Goal: Obtain resource: Download file/media

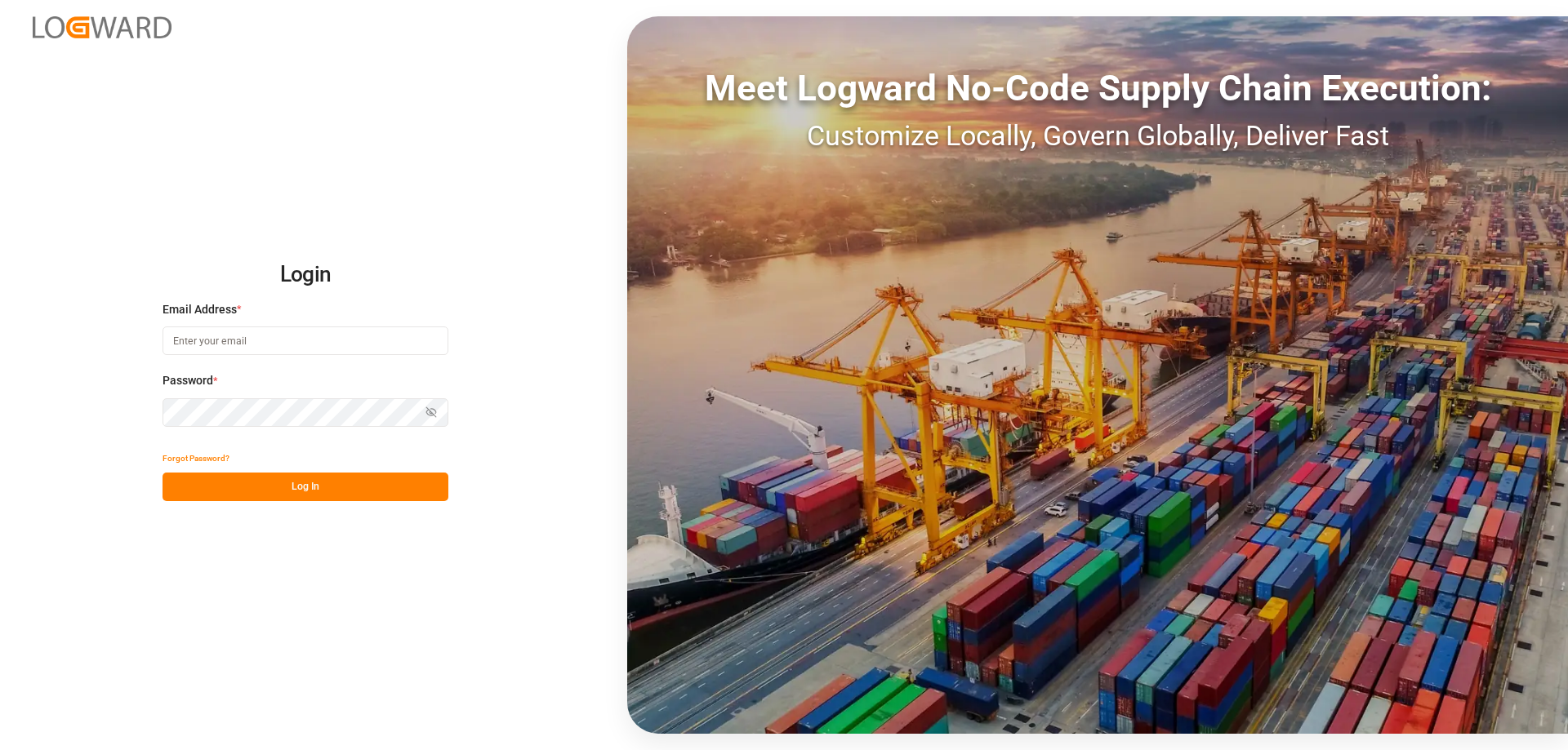
type input "[EMAIL_ADDRESS][PERSON_NAME][DOMAIN_NAME]"
click at [309, 481] on button "Log In" at bounding box center [305, 487] width 286 height 29
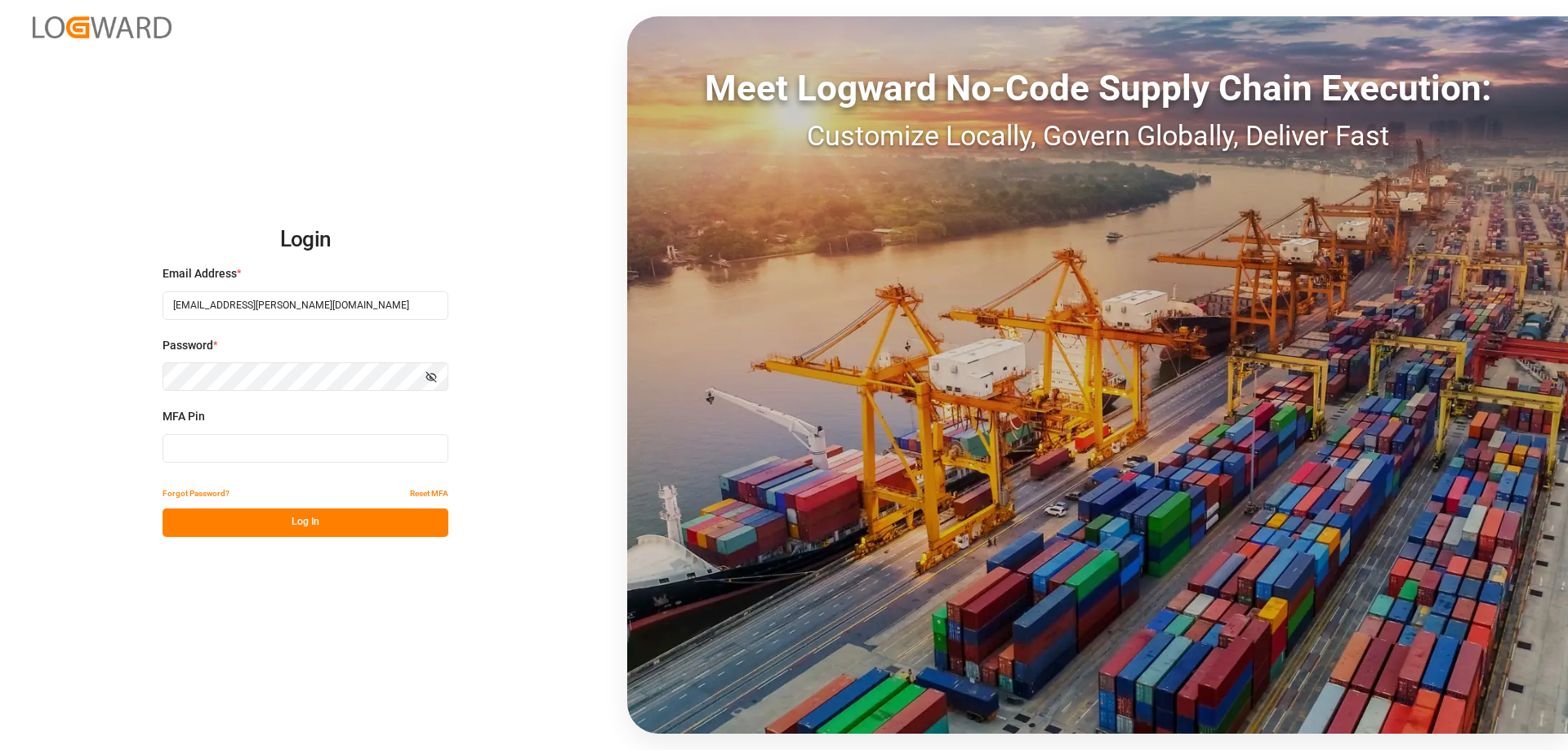
click at [188, 451] on input at bounding box center [305, 449] width 286 height 29
type input "762746"
click at [263, 523] on button "Log In" at bounding box center [305, 523] width 286 height 29
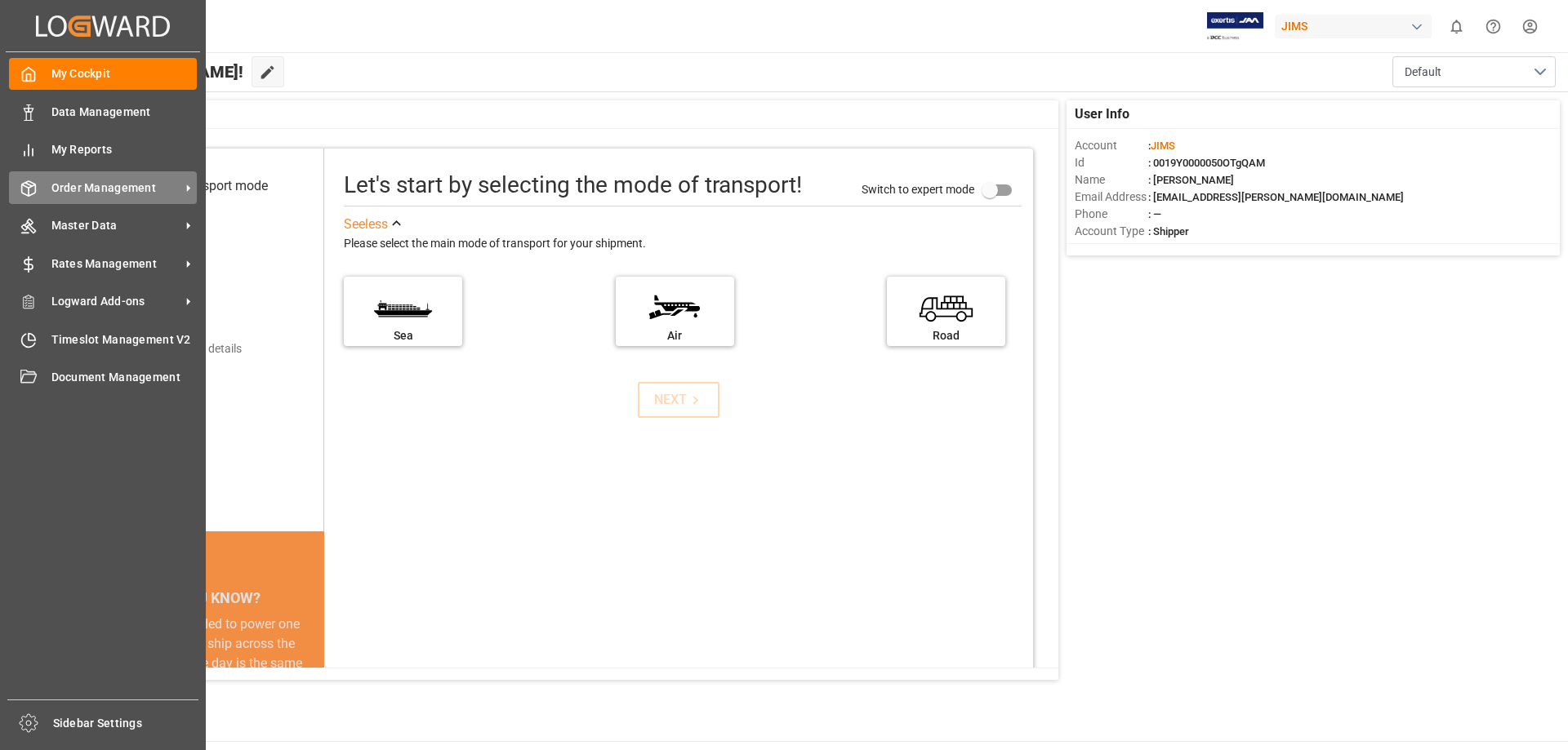
click at [115, 189] on span "Order Management" at bounding box center [116, 188] width 129 height 17
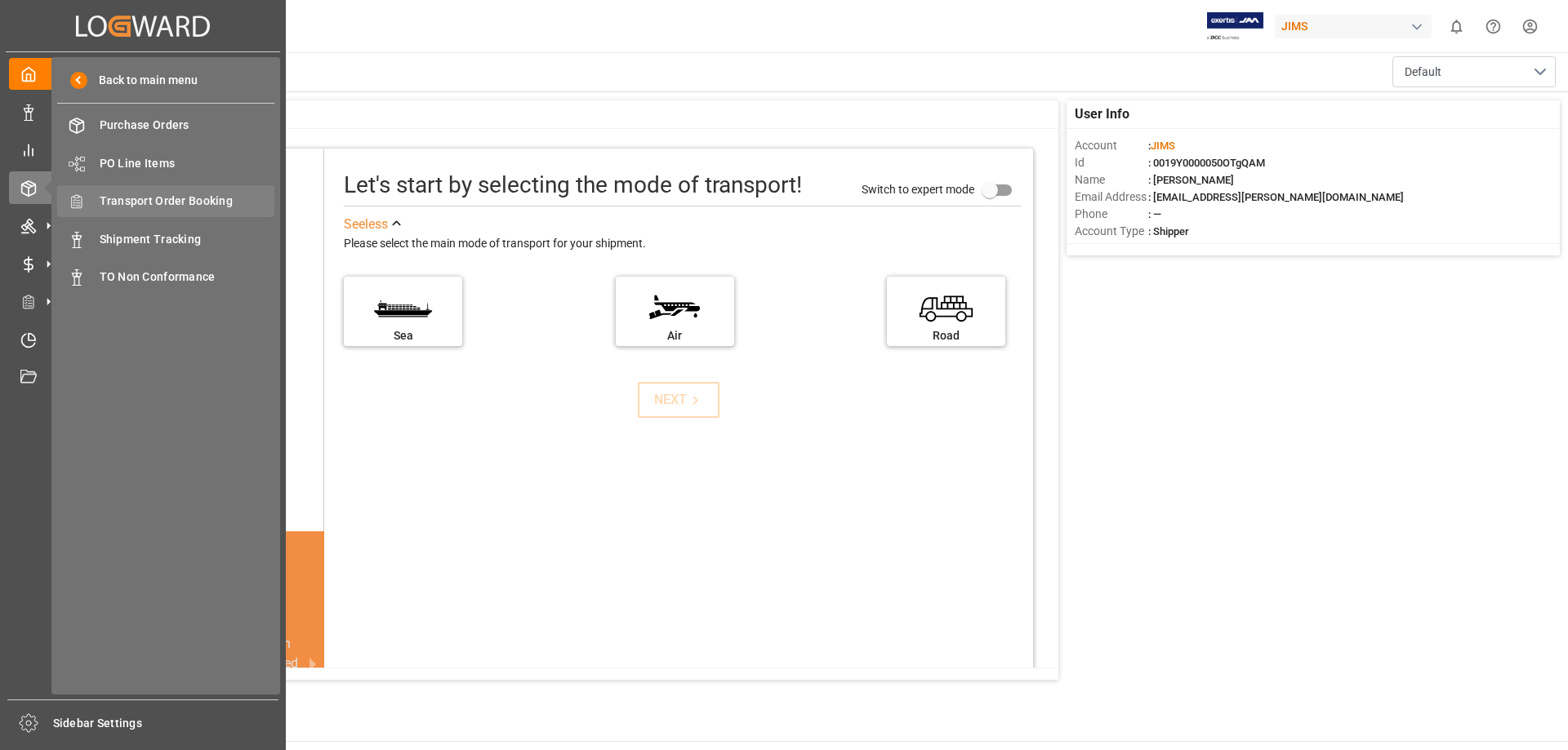
click at [189, 197] on span "Transport Order Booking" at bounding box center [187, 202] width 176 height 17
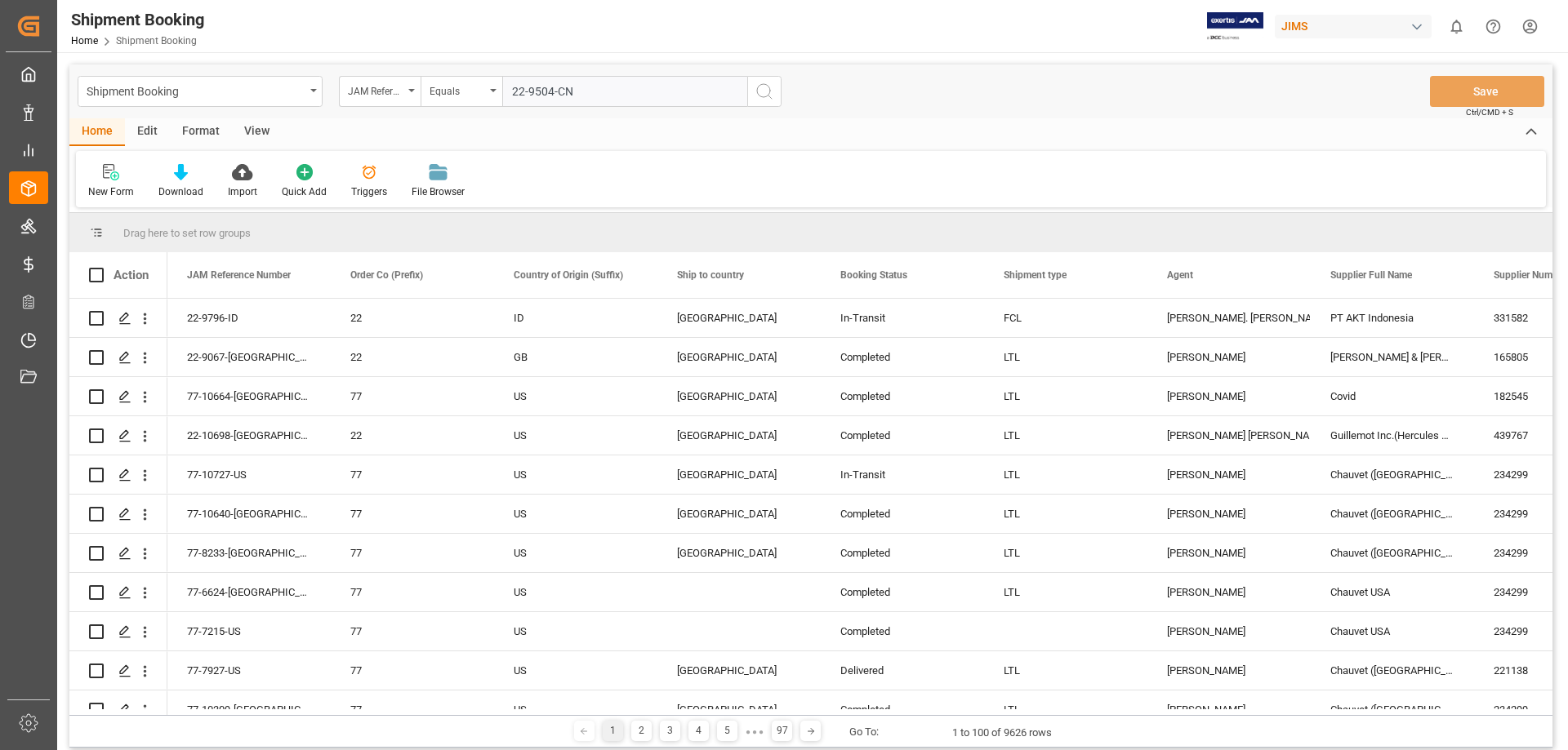
type input "22-9504-CN"
click at [765, 92] on icon "search button" at bounding box center [764, 91] width 20 height 20
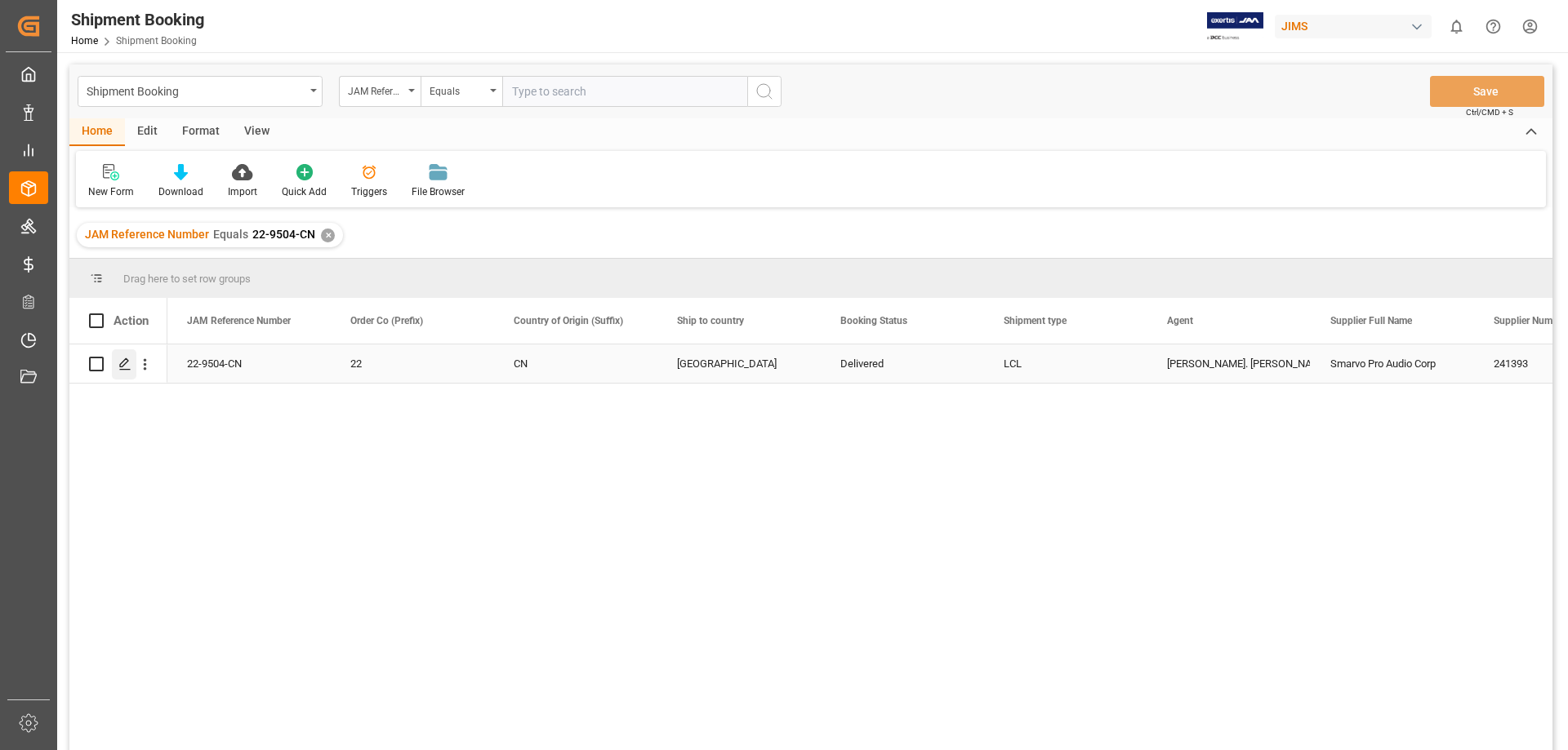
click at [120, 365] on icon "Press SPACE to select this row." at bounding box center [125, 364] width 13 height 13
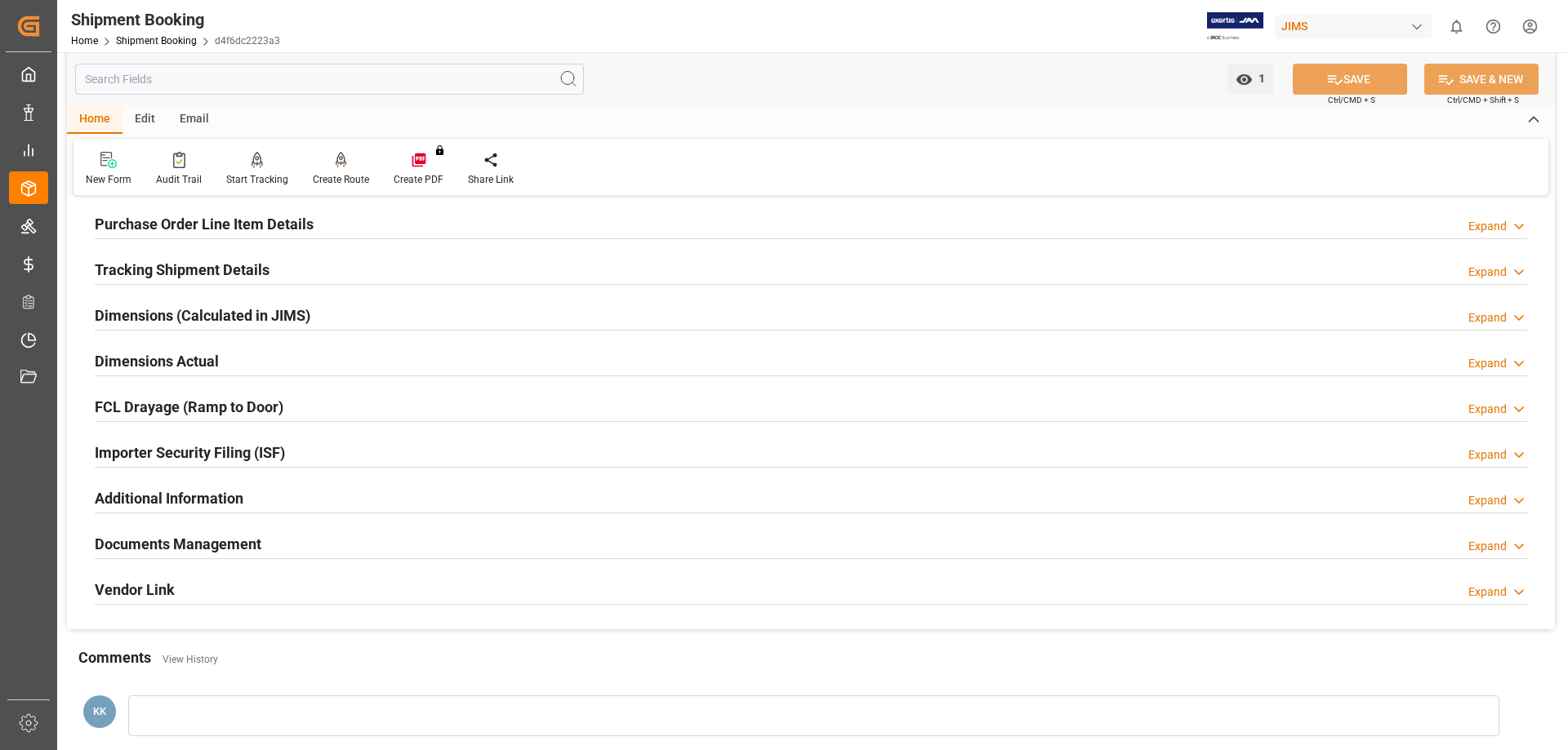
scroll to position [327, 0]
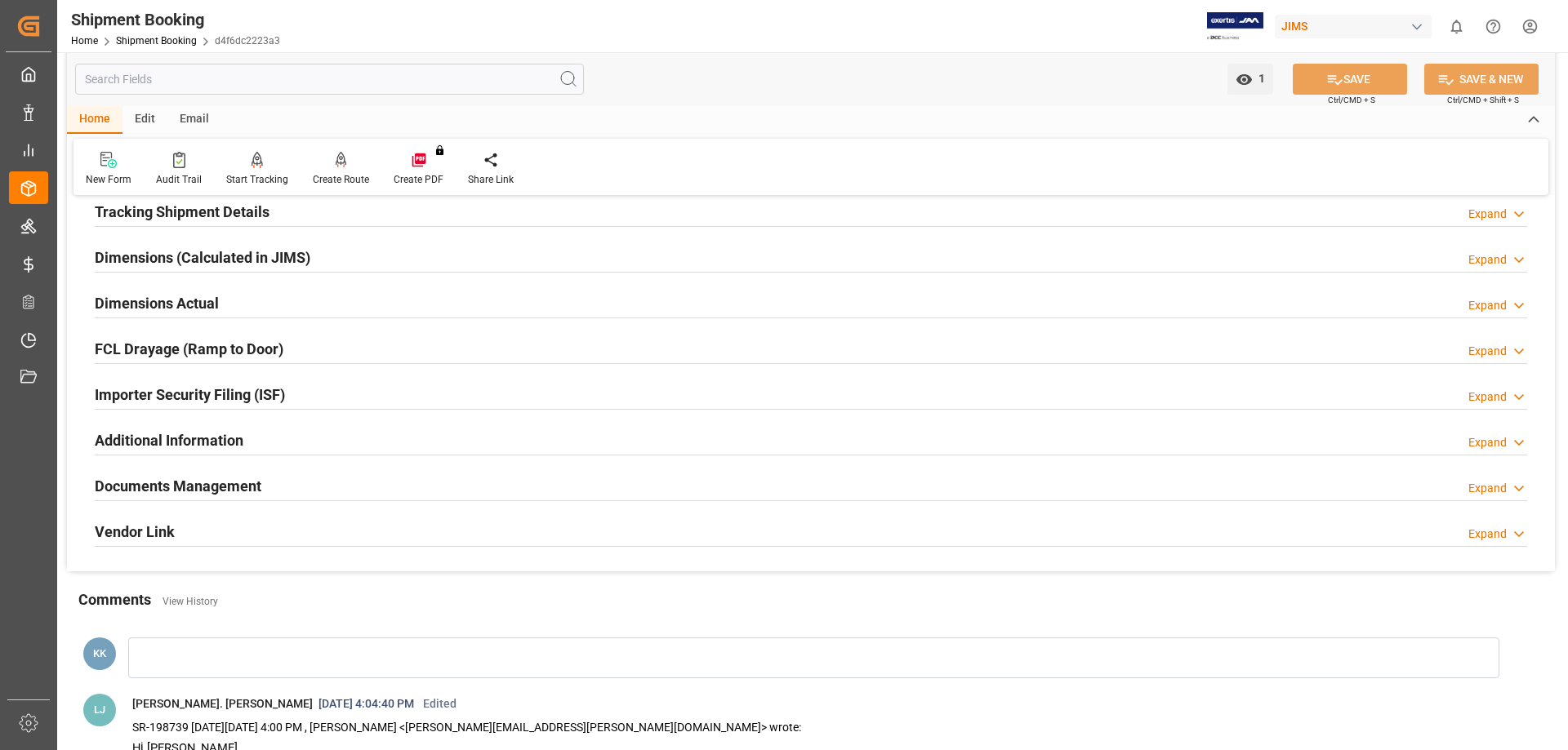
click at [230, 481] on h2 "Documents Management" at bounding box center [178, 485] width 166 height 22
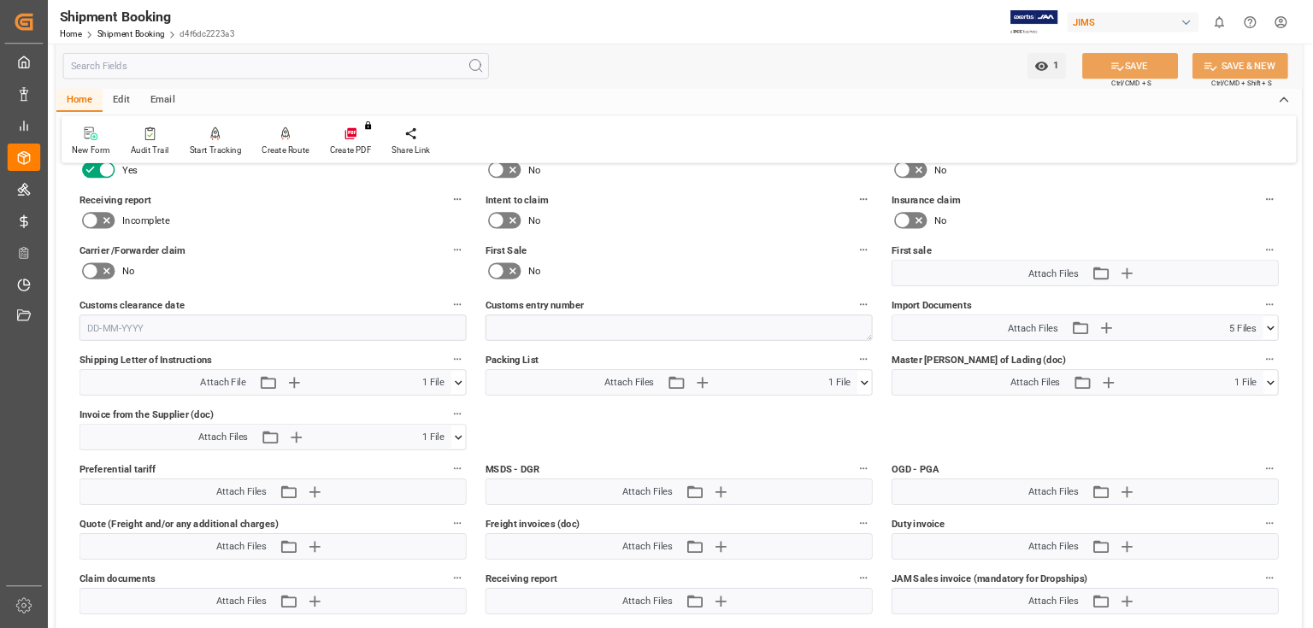
scroll to position [855, 0]
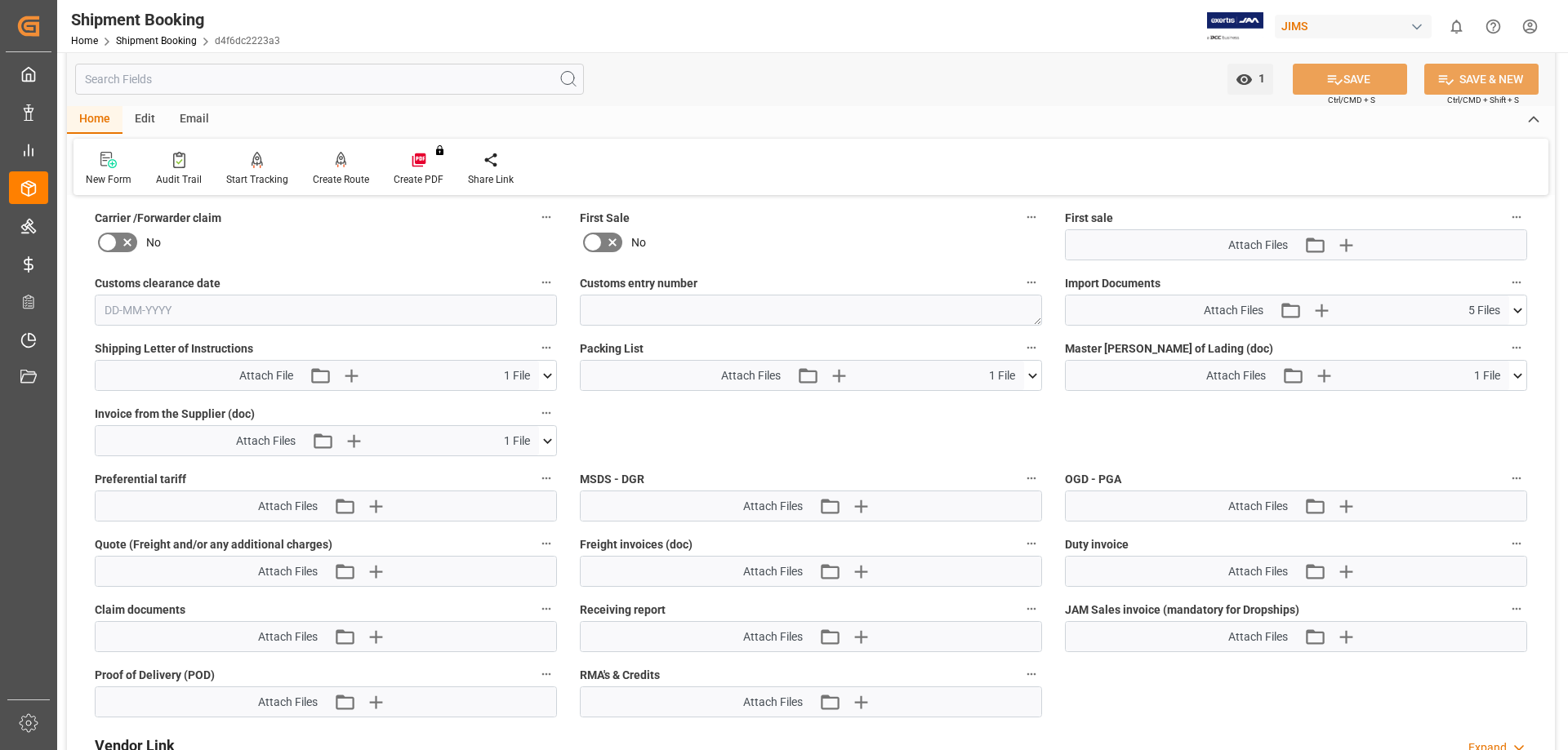
click at [543, 439] on icon at bounding box center [548, 441] width 17 height 17
click at [513, 471] on icon at bounding box center [505, 472] width 17 height 17
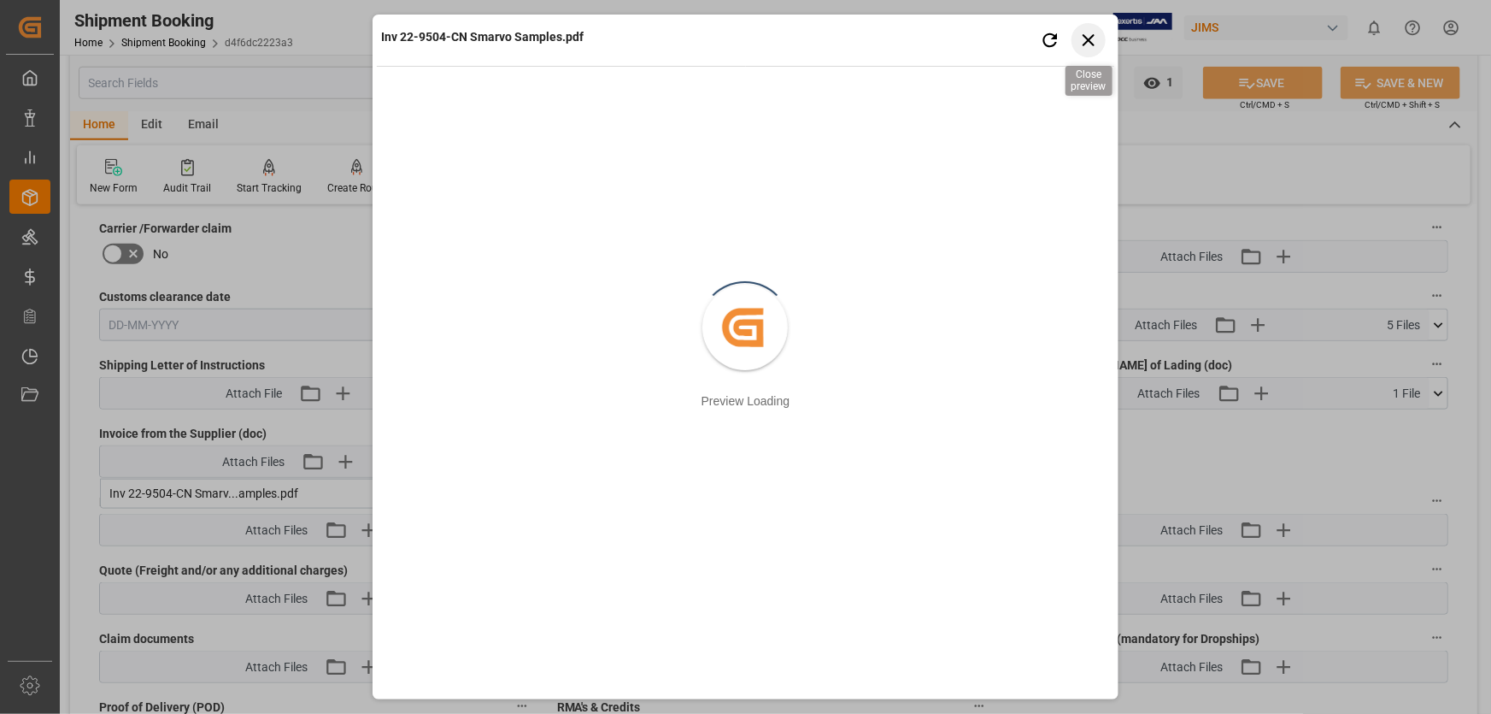
click at [1084, 43] on icon "button" at bounding box center [1088, 39] width 21 height 21
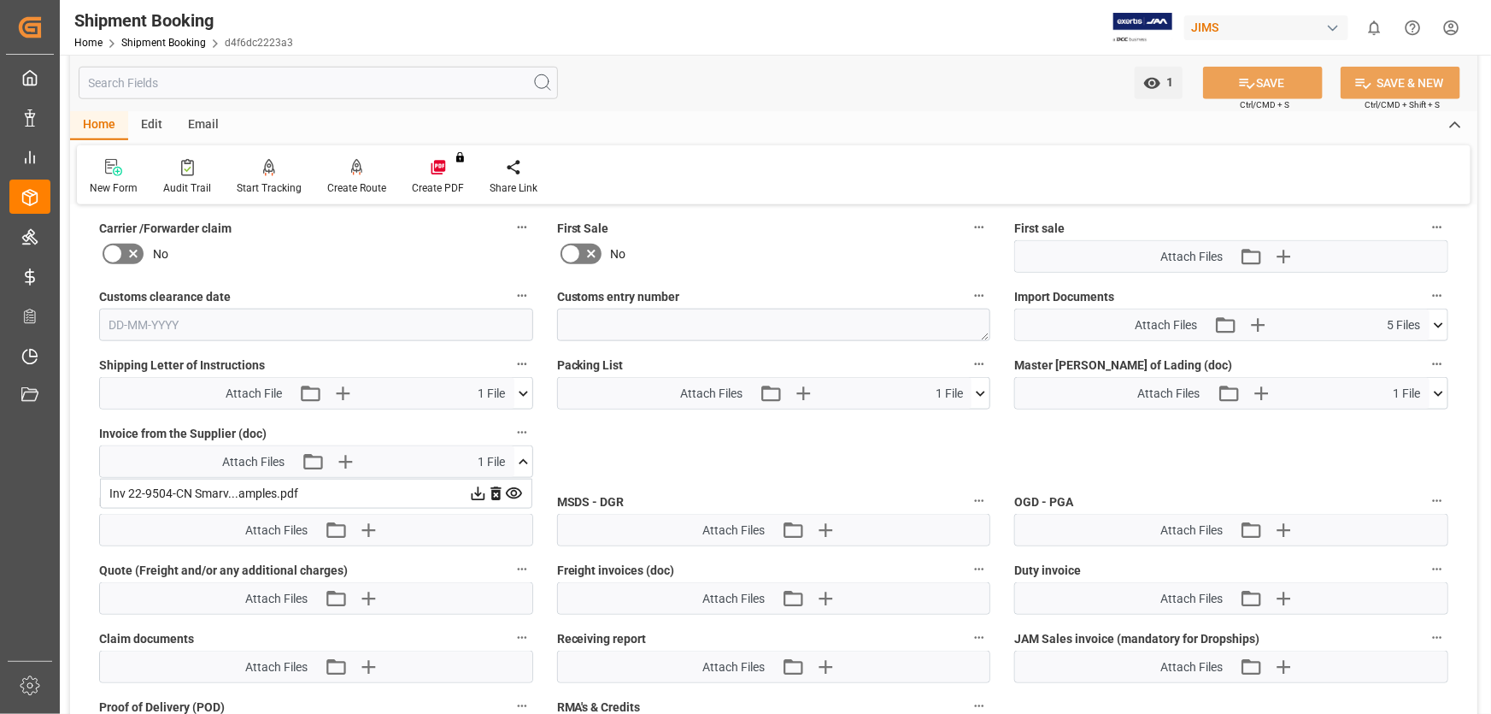
click at [1436, 322] on icon at bounding box center [1438, 324] width 9 height 5
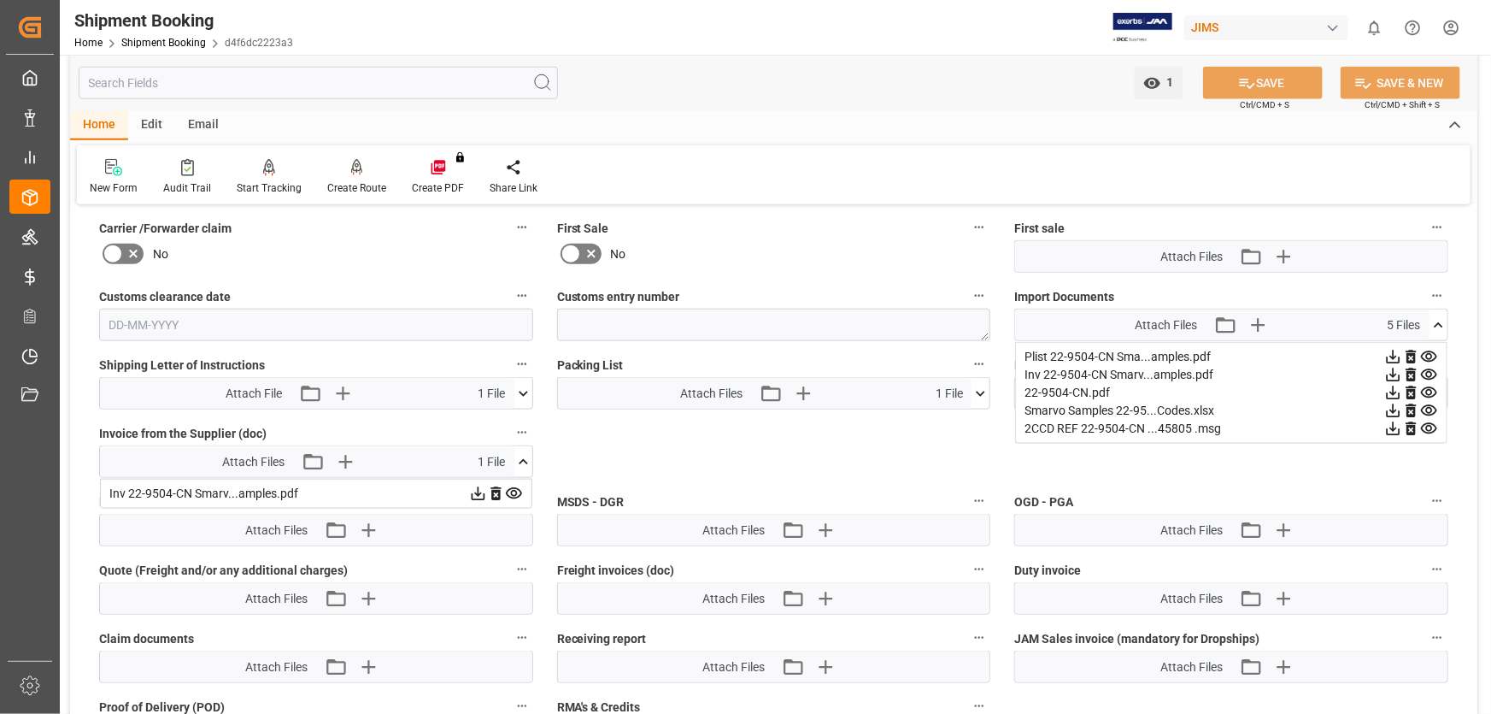
click at [1403, 404] on icon at bounding box center [1394, 411] width 18 height 18
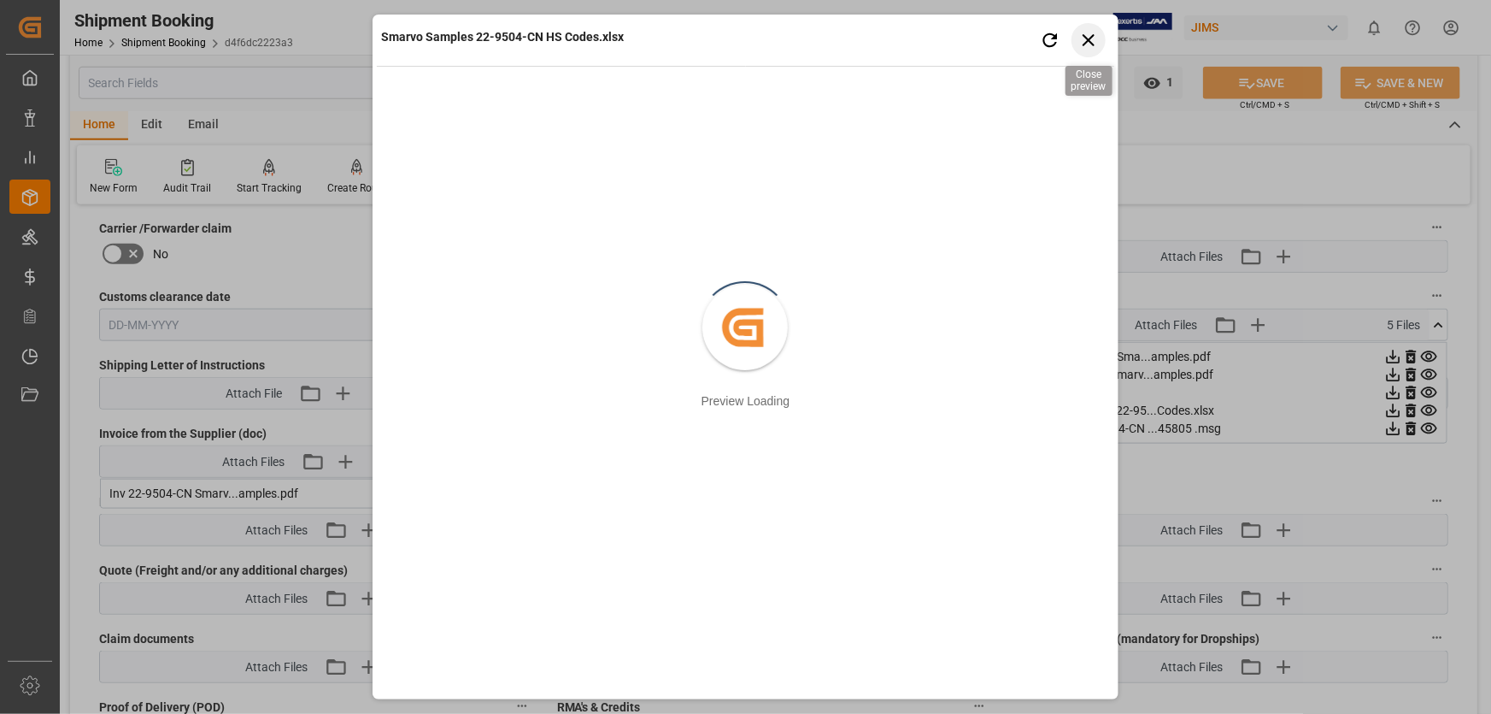
click at [1087, 33] on icon "button" at bounding box center [1088, 39] width 21 height 21
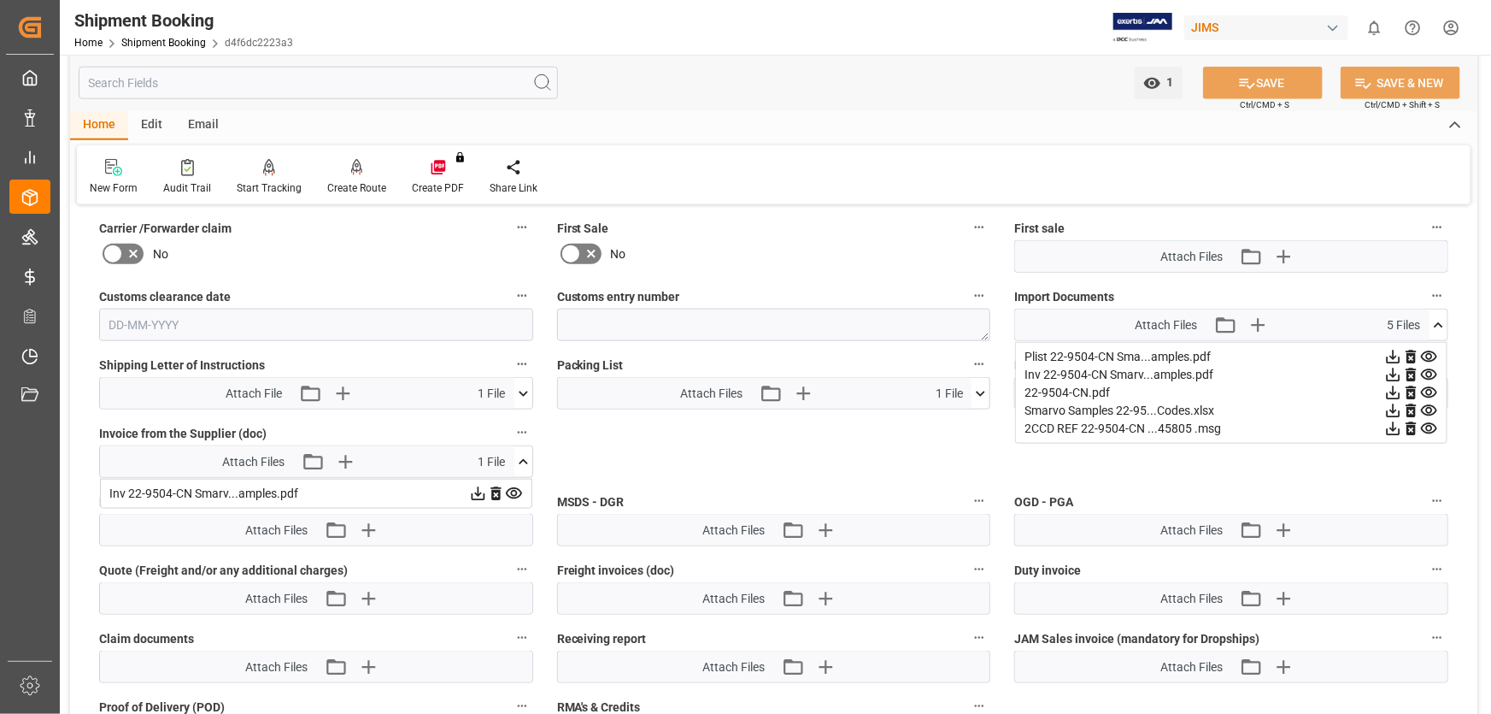
click at [1392, 407] on icon at bounding box center [1394, 411] width 18 height 18
click at [1401, 371] on icon at bounding box center [1394, 375] width 14 height 14
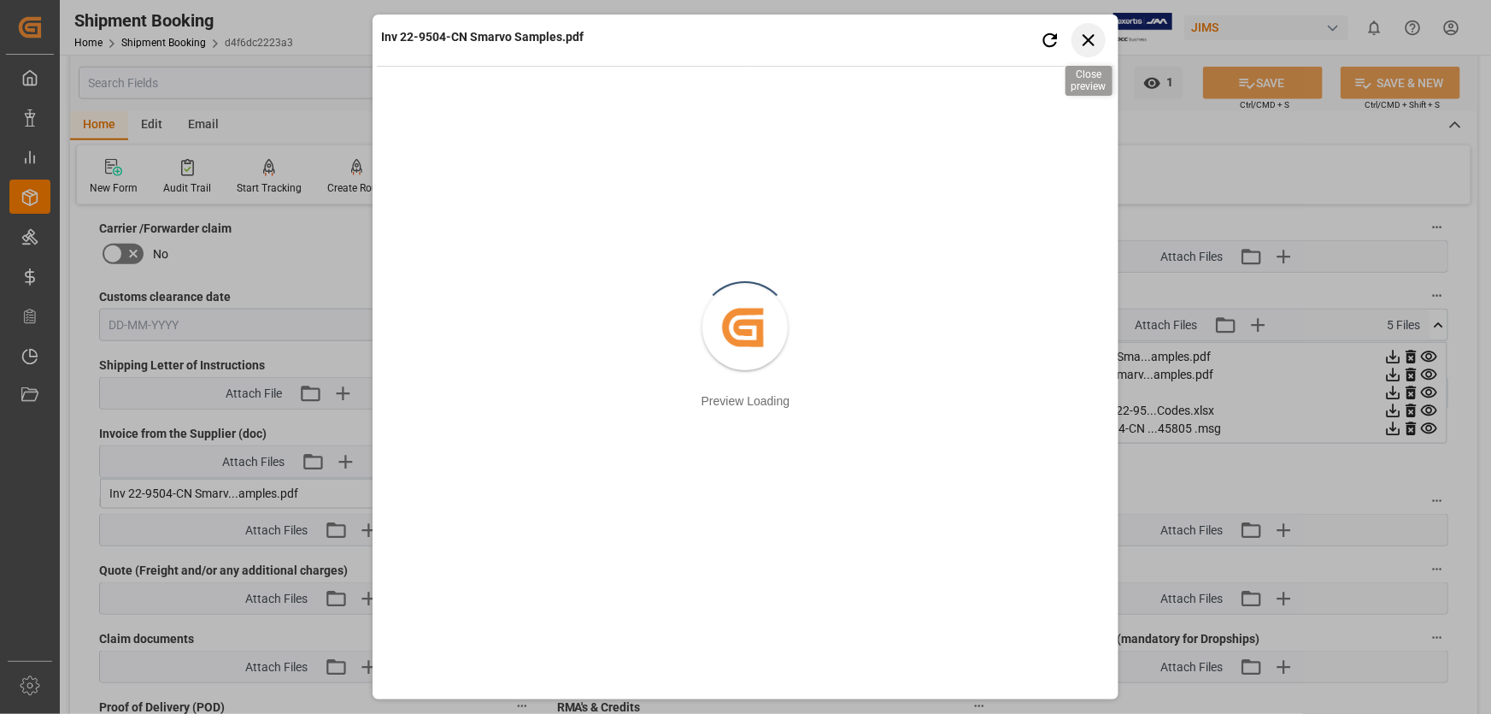
click at [1096, 35] on icon "button" at bounding box center [1088, 39] width 21 height 21
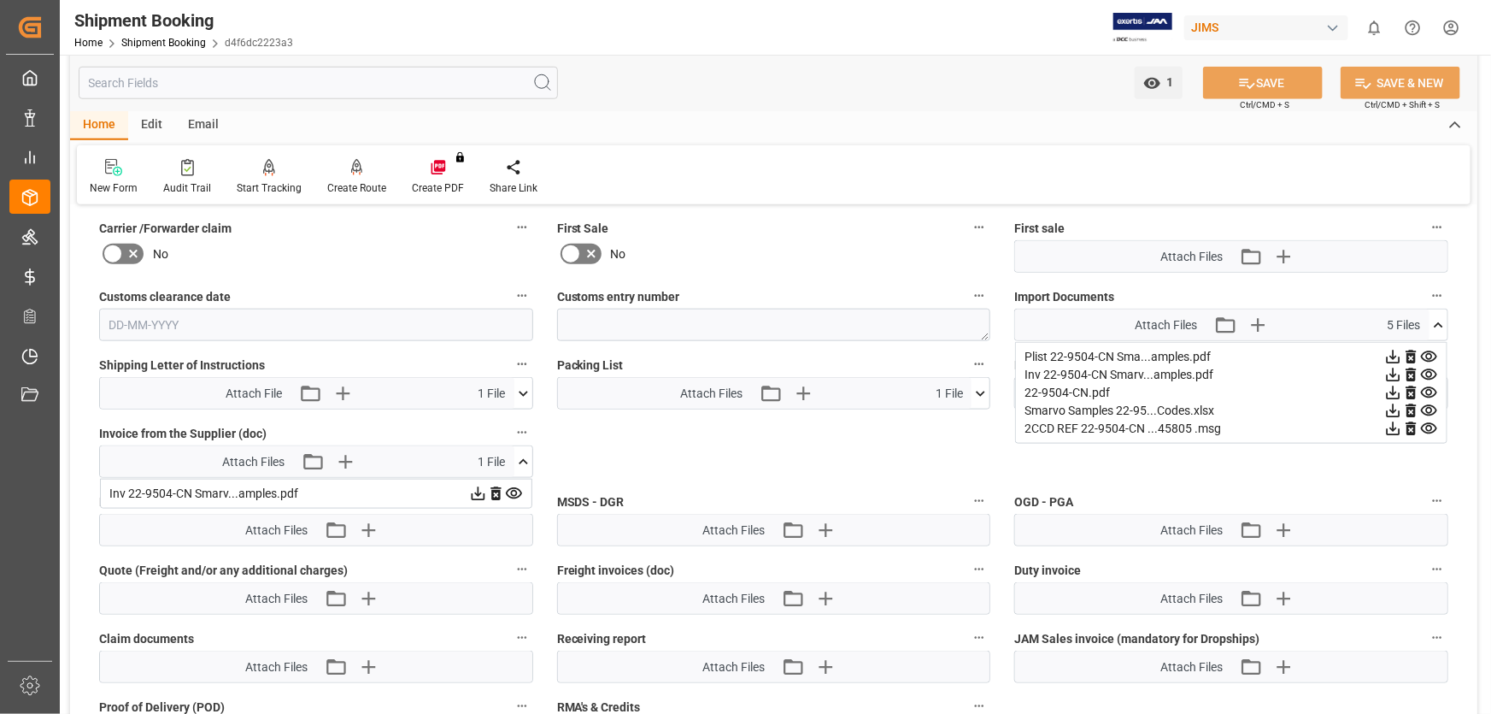
click at [1392, 368] on icon at bounding box center [1394, 375] width 18 height 18
click at [1385, 366] on icon at bounding box center [1394, 357] width 18 height 18
